Goal: Task Accomplishment & Management: Use online tool/utility

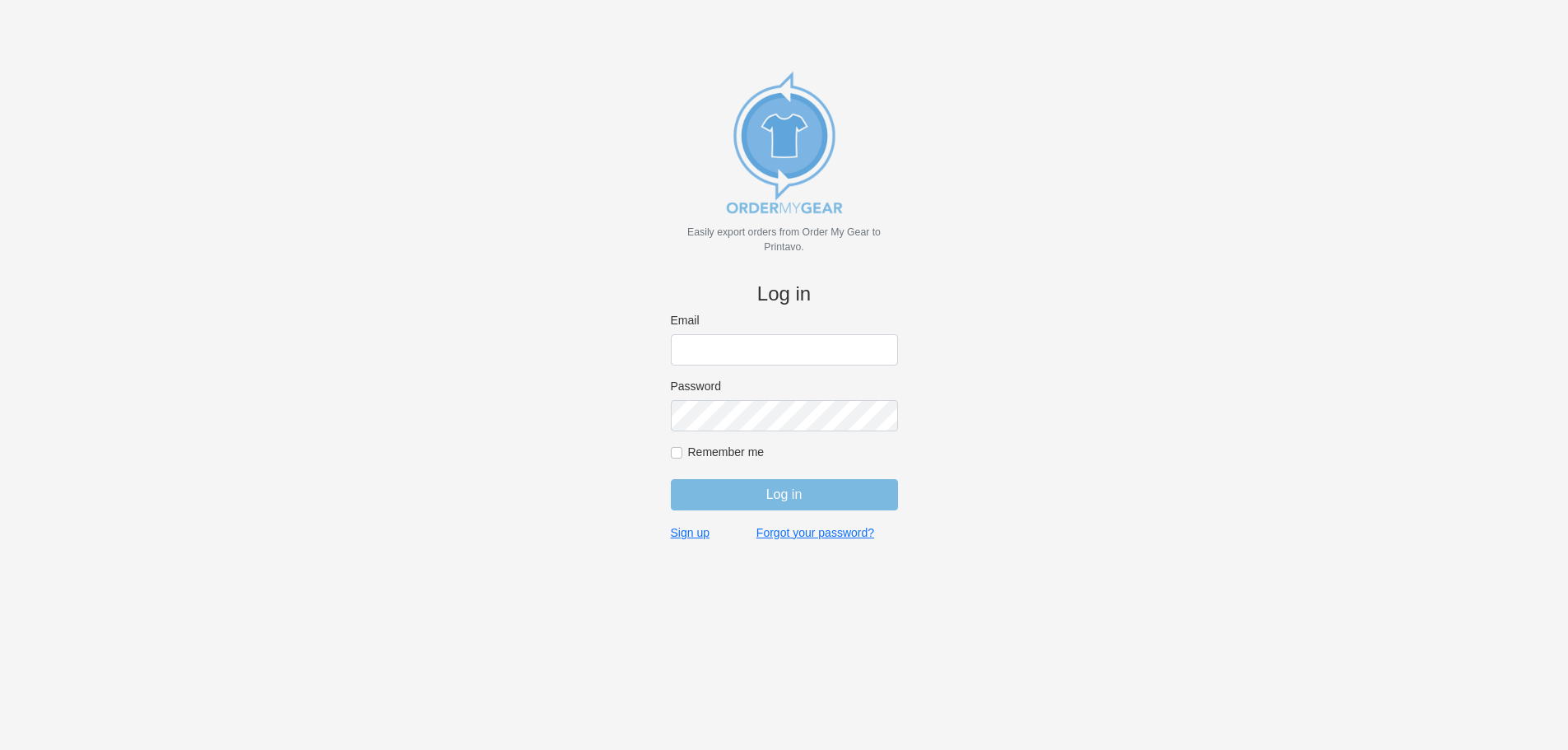
type input "purchasingsupervisor@rainbow-lettering.com"
click at [813, 494] on input "Log in" at bounding box center [784, 494] width 227 height 31
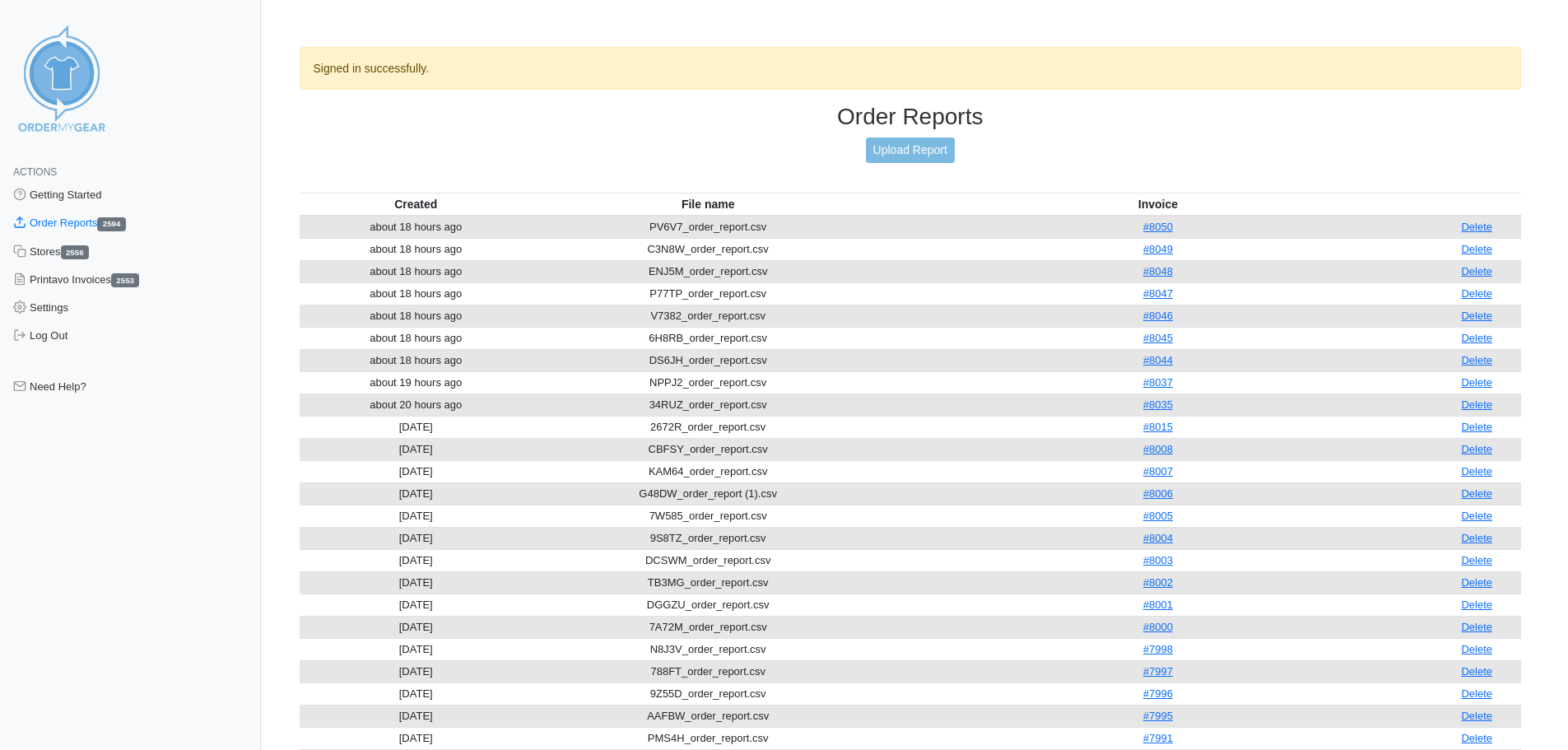
click at [1101, 146] on div "Order Reports Upload Report" at bounding box center [910, 147] width 1222 height 89
click at [891, 161] on link "Upload Report" at bounding box center [910, 150] width 89 height 26
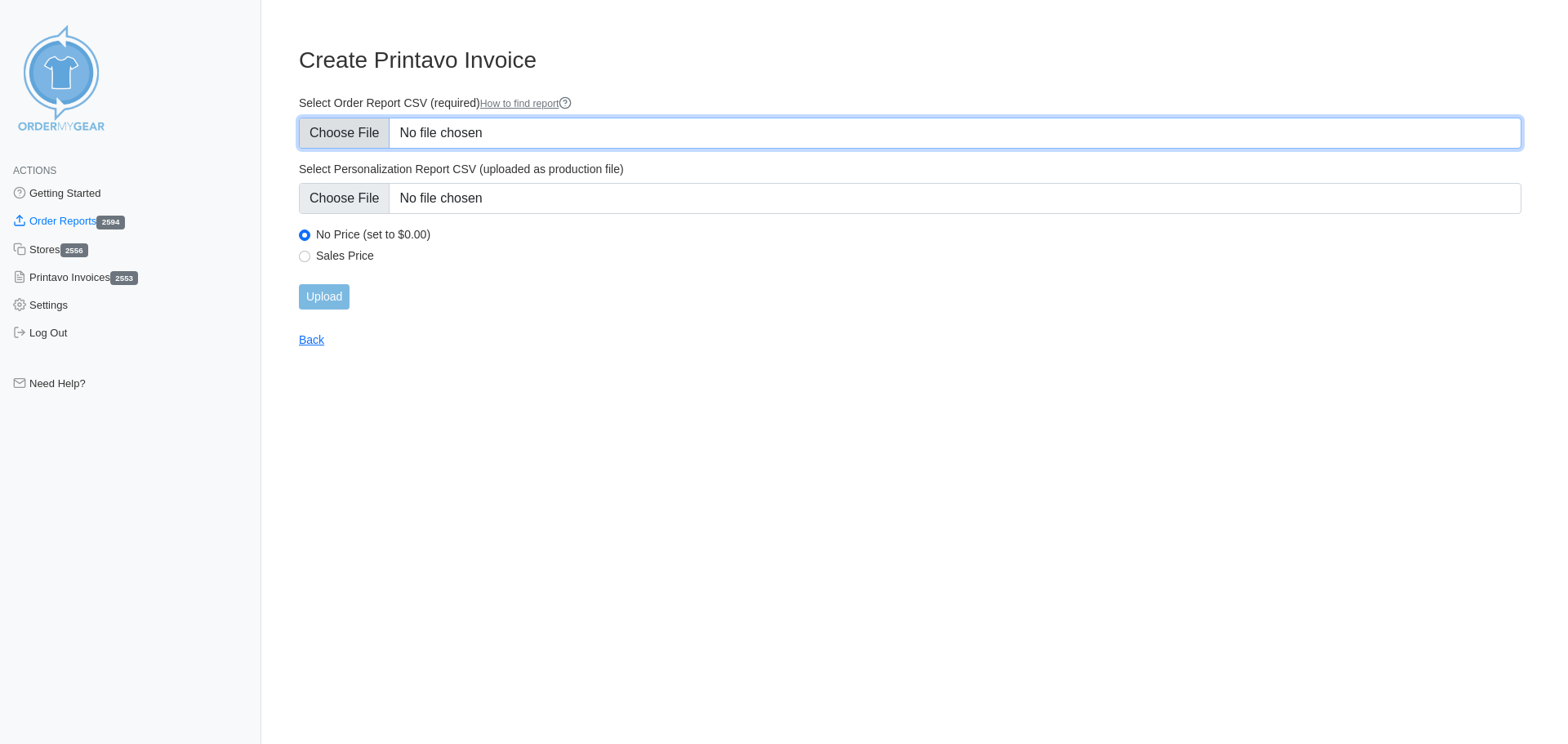
click at [344, 137] on input "Select Order Report CSV (required) How to find report" at bounding box center [910, 133] width 1222 height 31
type input "C:\fakepath\D2U4R_order_report.csv"
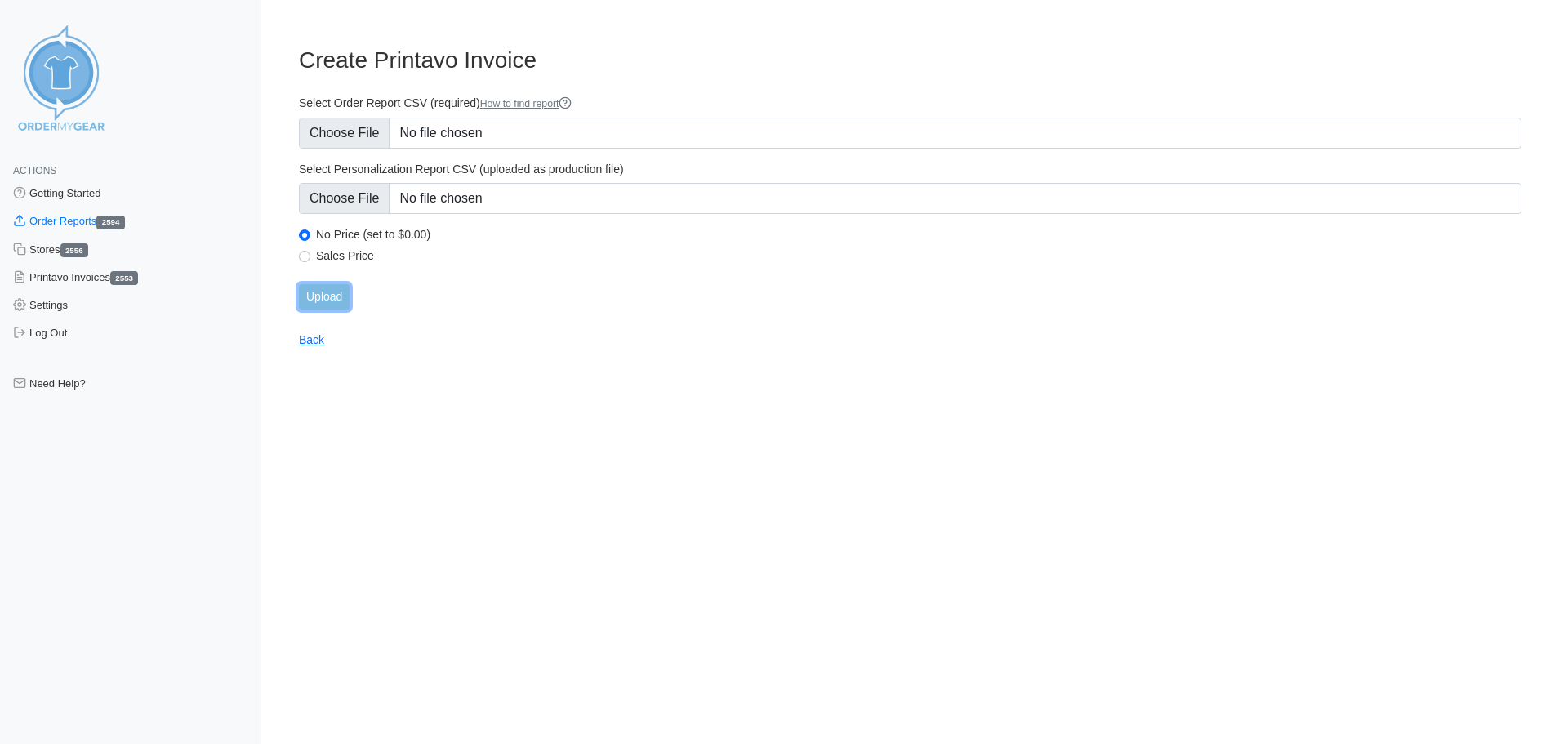
click at [335, 295] on input "Upload" at bounding box center [324, 296] width 51 height 25
